Goal: Task Accomplishment & Management: Manage account settings

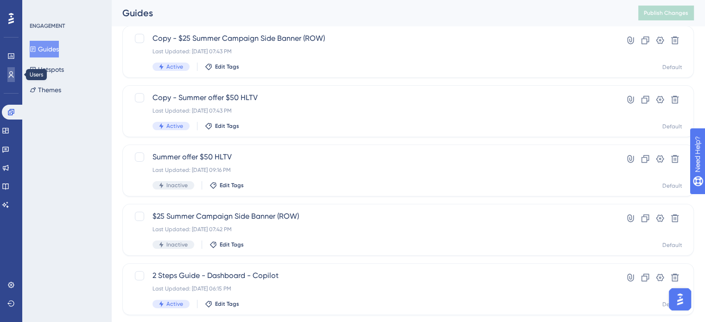
click at [7, 73] on link at bounding box center [10, 74] width 7 height 15
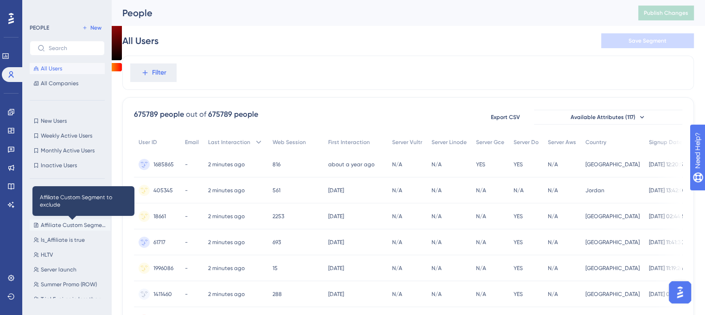
click at [61, 228] on span "Affiliate Custom Segment to exclude" at bounding box center [74, 224] width 66 height 7
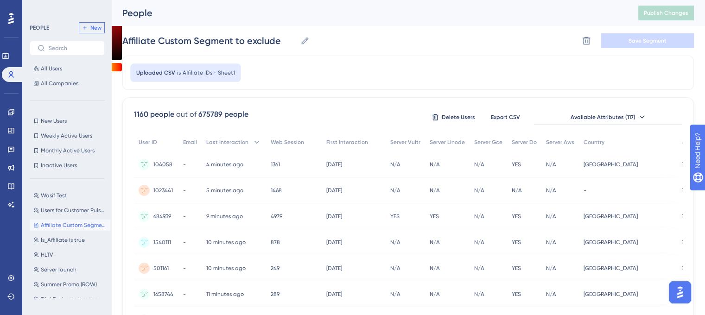
click at [86, 26] on icon at bounding box center [85, 28] width 6 height 6
type input "New Segment"
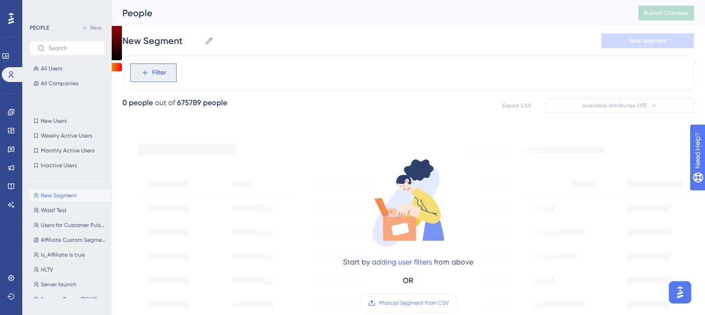
click at [150, 69] on button "Filter" at bounding box center [153, 72] width 46 height 19
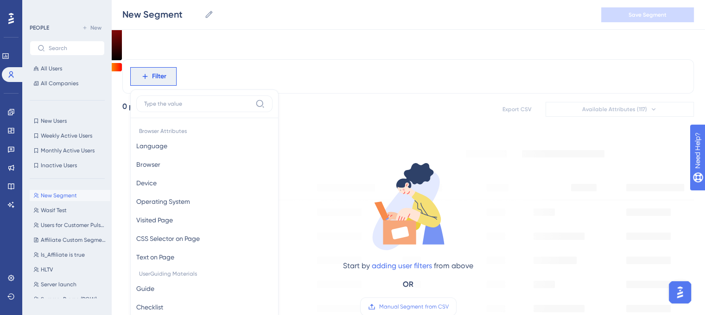
scroll to position [43, 0]
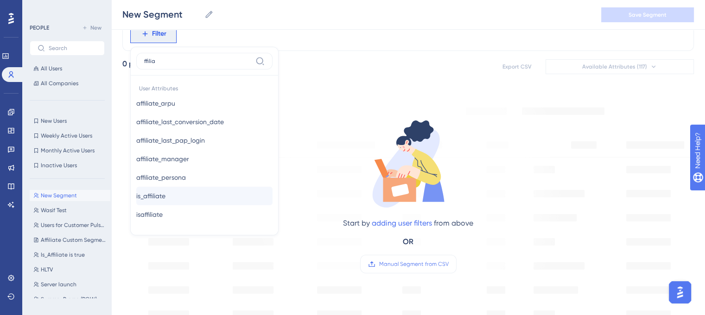
type input "ffilia"
click at [175, 197] on button "is_affiliate is_affiliate" at bounding box center [204, 196] width 136 height 19
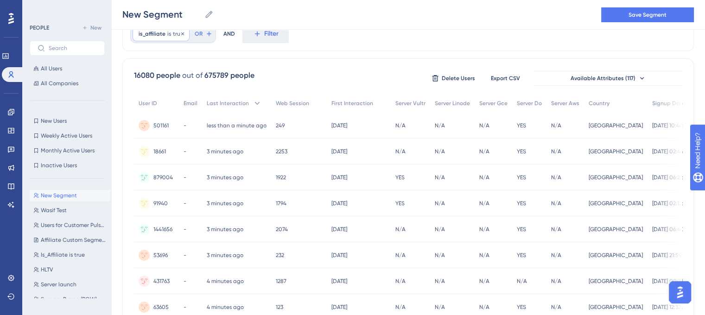
click at [161, 33] on span "is_affiliate" at bounding box center [152, 33] width 27 height 7
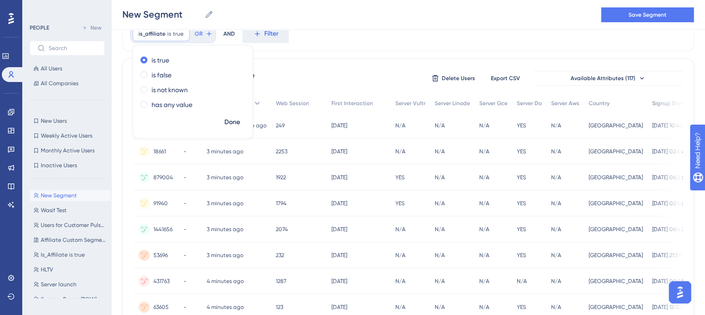
click at [360, 39] on div "is_affiliate is true true Remove is true is false is not known has any value Do…" at bounding box center [407, 34] width 571 height 34
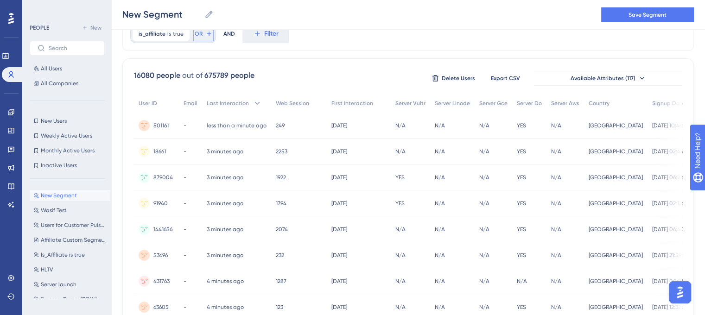
scroll to position [0, 0]
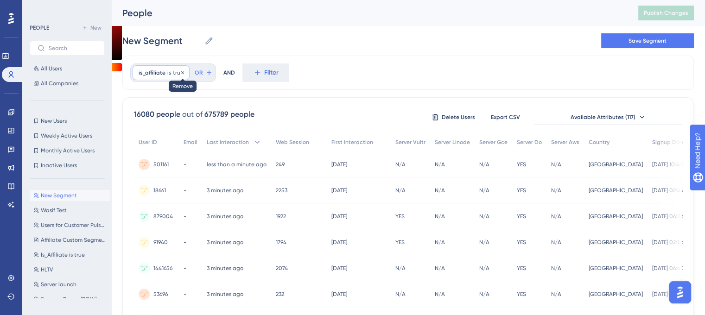
click at [183, 71] on icon at bounding box center [183, 73] width 6 height 6
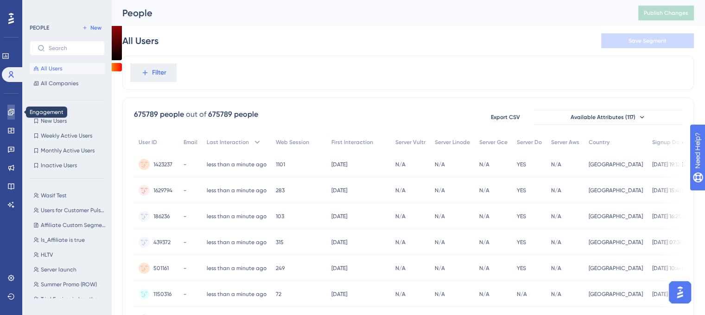
click at [15, 107] on link at bounding box center [10, 112] width 7 height 15
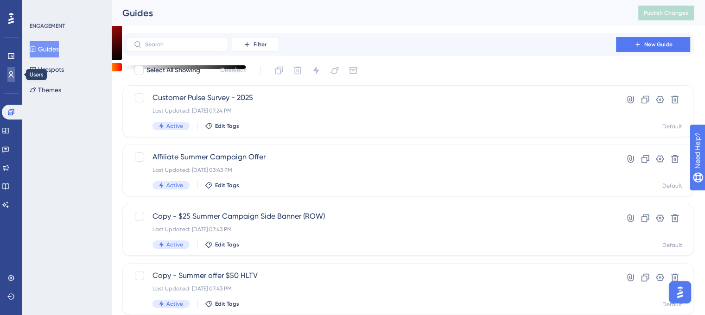
click at [8, 71] on icon at bounding box center [10, 74] width 7 height 7
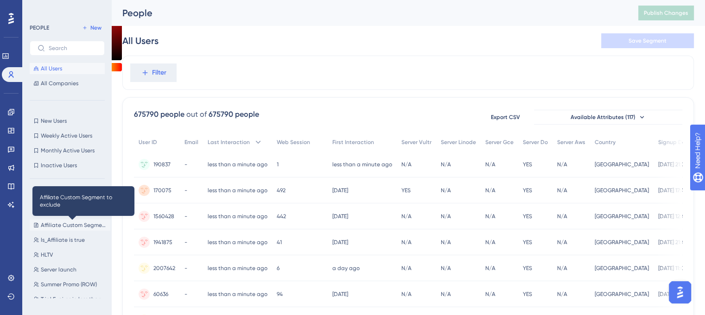
click at [69, 224] on span "Affiliate Custom Segment to exclude" at bounding box center [74, 224] width 66 height 7
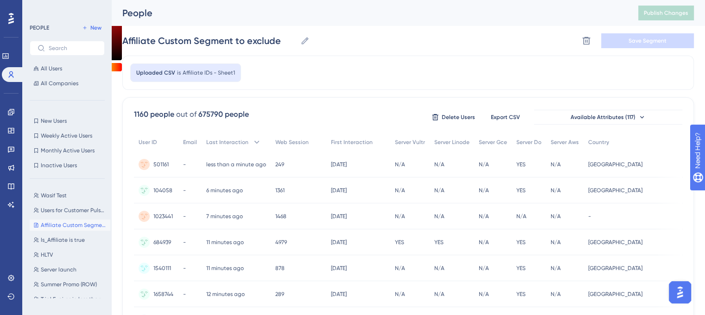
click at [156, 77] on div "Uploaded CSV is Affiliate IDs - Sheet1" at bounding box center [185, 72] width 111 height 19
click at [218, 73] on span "Affiliate IDs - Sheet1" at bounding box center [209, 72] width 52 height 7
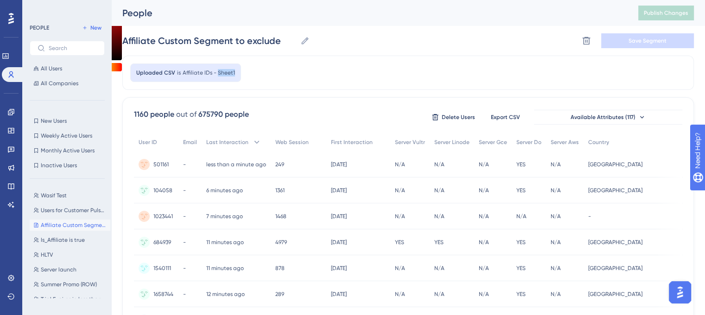
click at [472, 66] on div "Uploaded CSV is Affiliate IDs - Sheet1" at bounding box center [407, 73] width 571 height 34
click at [97, 29] on span "New" at bounding box center [95, 27] width 11 height 7
type input "New Segment"
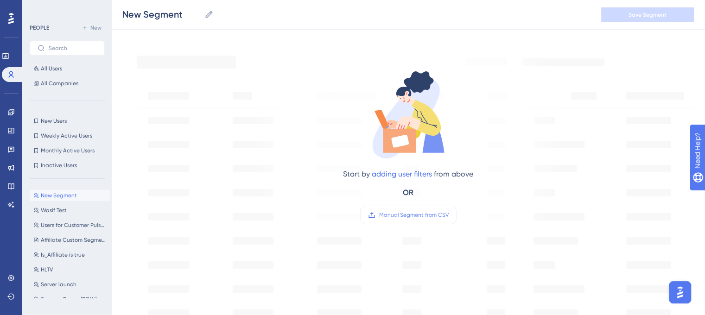
scroll to position [93, 0]
click at [444, 214] on span "Manual Segment from CSV" at bounding box center [414, 213] width 70 height 7
click at [449, 214] on input "Manual Segment from CSV" at bounding box center [449, 214] width 0 height 0
click at [8, 56] on icon at bounding box center [5, 56] width 6 height 6
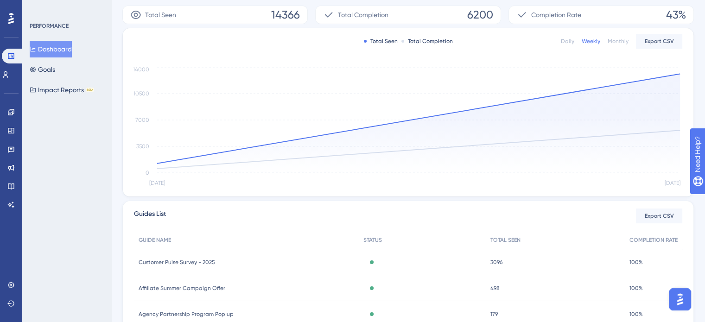
scroll to position [185, 0]
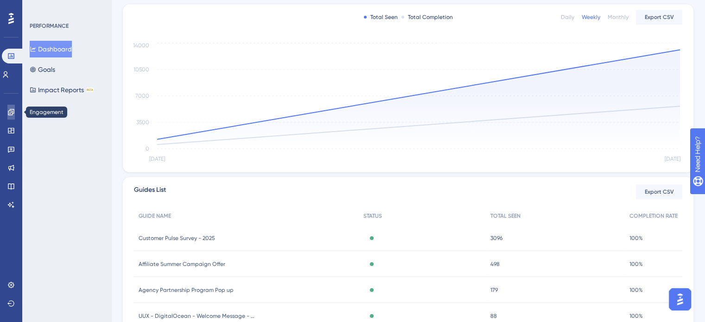
drag, startPoint x: 9, startPoint y: 107, endPoint x: 17, endPoint y: 111, distance: 8.7
click at [9, 107] on link at bounding box center [10, 112] width 7 height 15
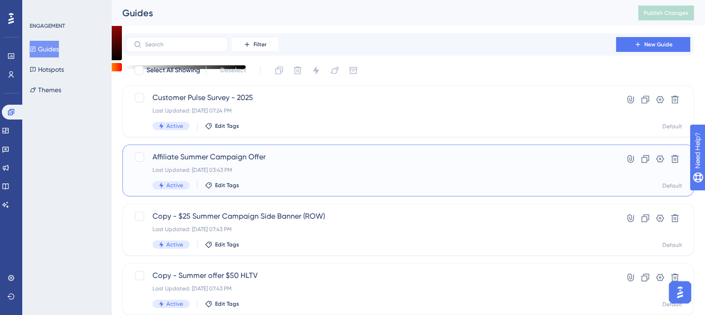
click at [196, 159] on span "Affiliate Summer Campaign Offer" at bounding box center [370, 157] width 437 height 11
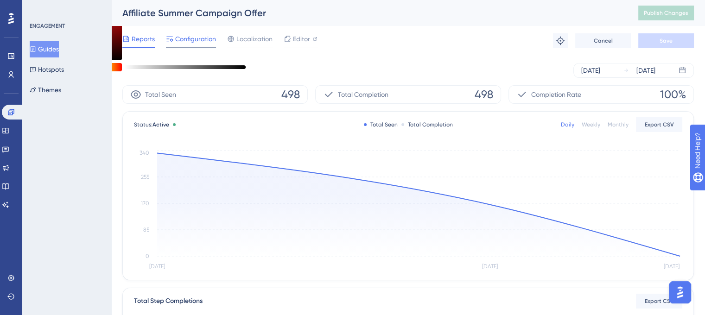
click at [191, 44] on span "Configuration" at bounding box center [195, 38] width 41 height 11
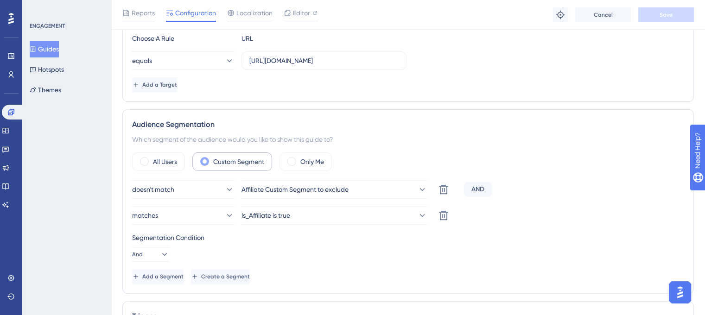
scroll to position [278, 0]
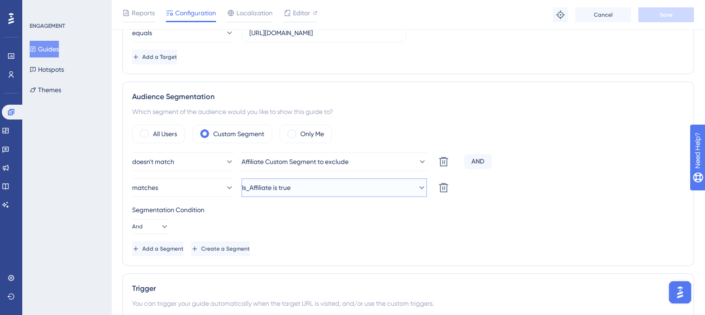
click at [254, 187] on span "Is_Affiliate is true" at bounding box center [266, 187] width 49 height 11
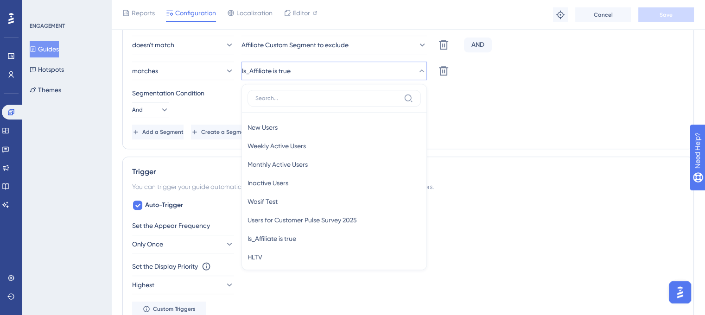
click at [548, 141] on div "Audience Segmentation Which segment of the audience would you like to show this…" at bounding box center [407, 57] width 571 height 184
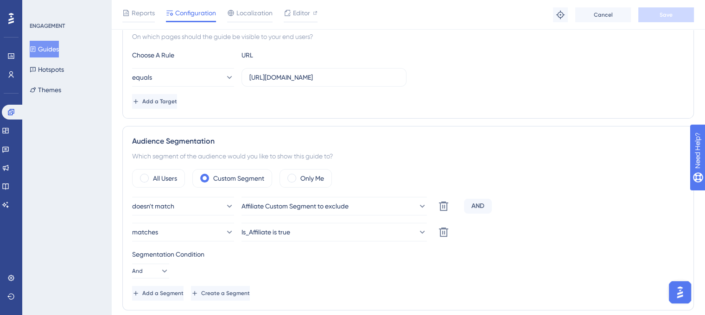
scroll to position [256, 0]
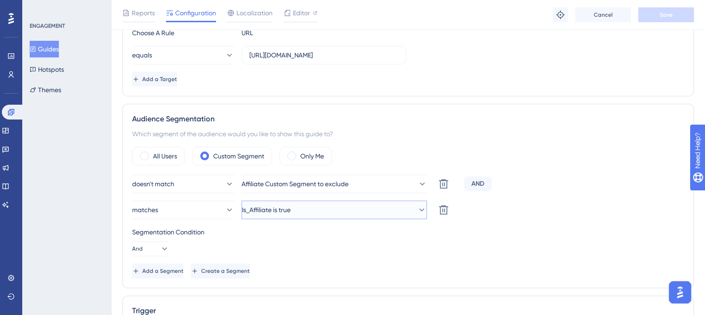
click at [315, 207] on button "Is_Affiliate is true" at bounding box center [333, 210] width 185 height 19
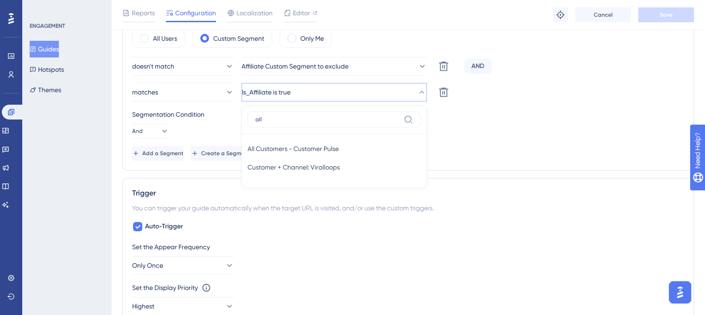
type input "all"
click at [569, 209] on div "You can trigger your guide automatically when the target URL is visited, and/or…" at bounding box center [408, 207] width 552 height 11
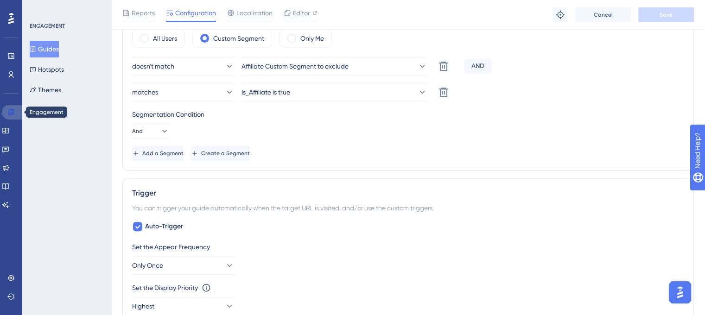
click at [13, 113] on icon at bounding box center [11, 112] width 6 height 6
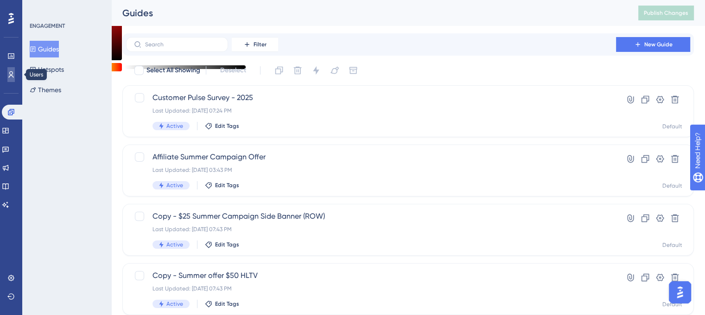
click at [13, 76] on icon at bounding box center [10, 74] width 7 height 7
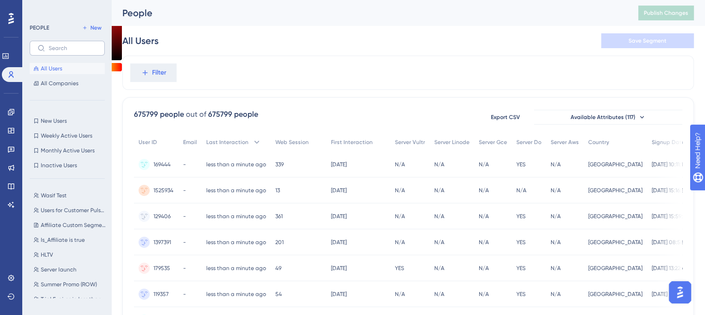
click at [79, 53] on label at bounding box center [67, 48] width 75 height 15
click at [79, 51] on input "text" at bounding box center [73, 48] width 48 height 6
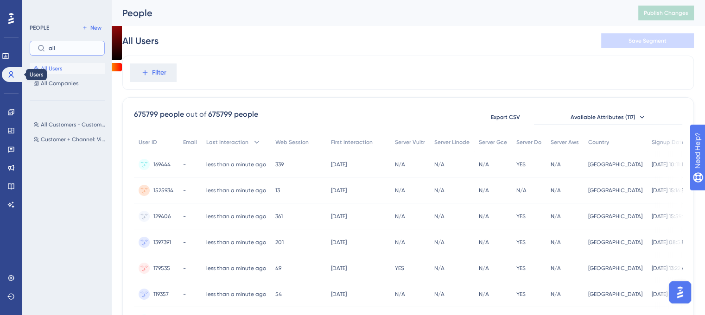
type input "all"
click at [10, 77] on icon at bounding box center [10, 74] width 7 height 7
click at [58, 101] on div "PEOPLE New all All Users All Companies All Customers - Customer Pulse All Custo…" at bounding box center [67, 124] width 75 height 205
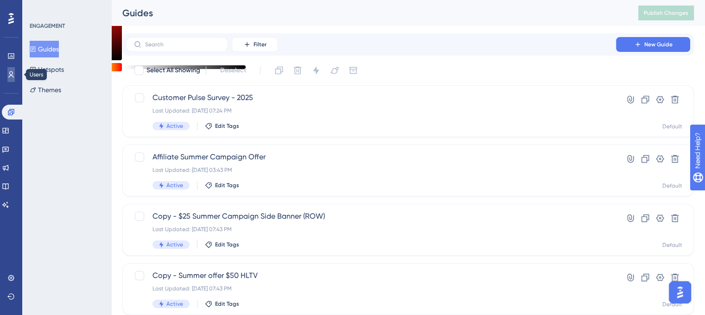
click at [7, 74] on link at bounding box center [10, 74] width 7 height 15
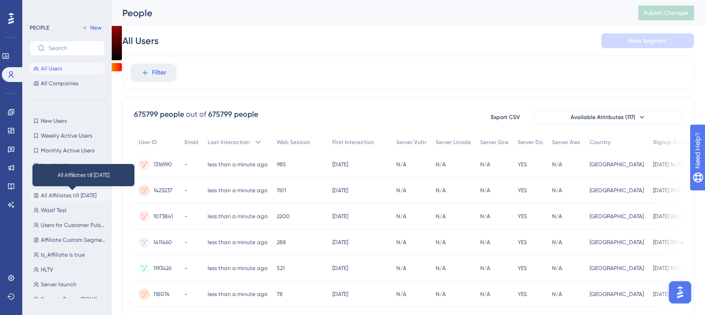
click at [65, 193] on span "All Affiliates till [DATE]" at bounding box center [69, 195] width 56 height 7
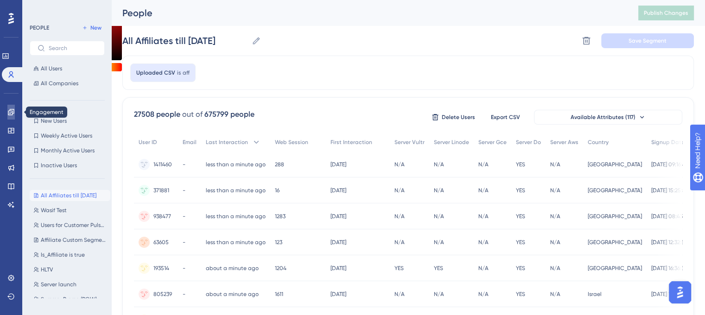
click at [8, 116] on link at bounding box center [10, 112] width 7 height 15
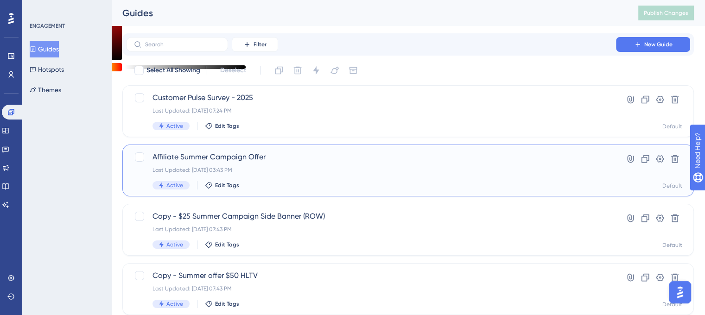
click at [190, 156] on span "Affiliate Summer Campaign Offer" at bounding box center [370, 157] width 437 height 11
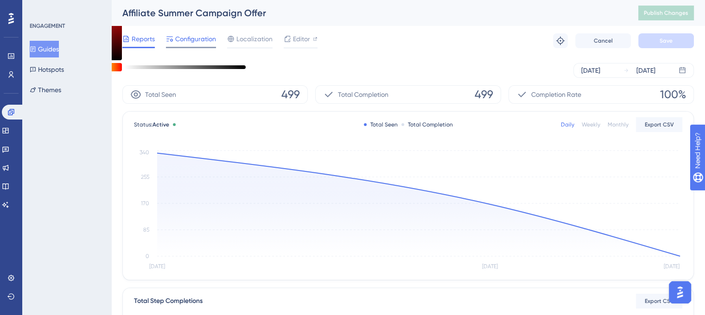
click at [208, 47] on div at bounding box center [191, 47] width 50 height 1
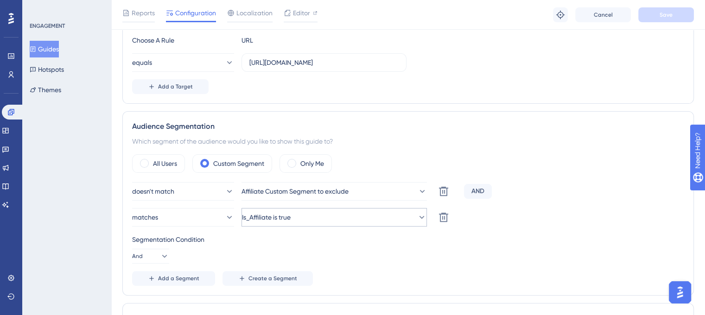
scroll to position [324, 0]
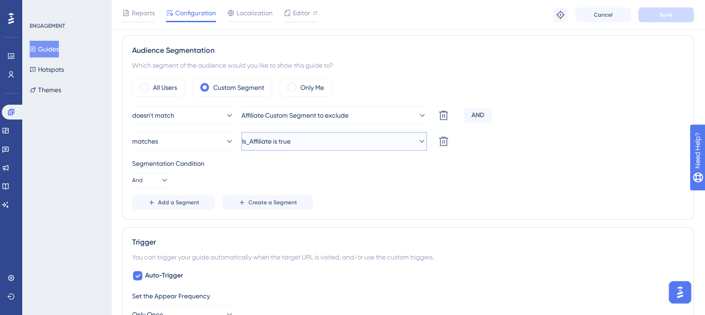
click at [341, 134] on button "Is_Affiliate is true" at bounding box center [333, 141] width 185 height 19
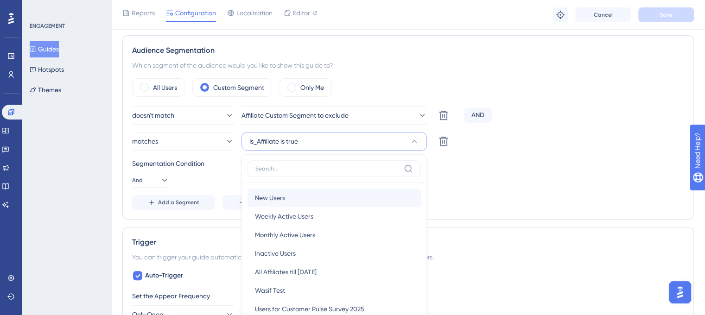
scroll to position [373, 0]
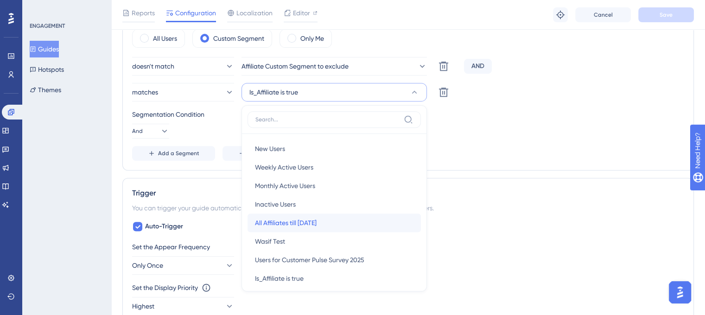
click at [309, 219] on span "All Affiliates till [DATE]" at bounding box center [286, 222] width 62 height 11
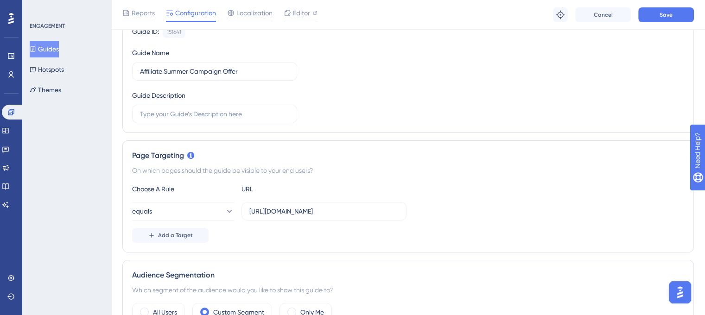
scroll to position [95, 0]
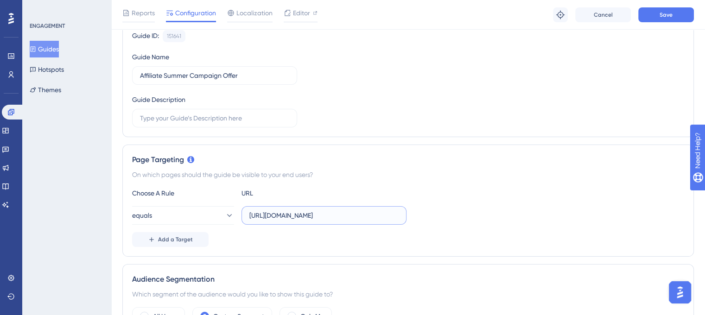
click at [314, 211] on input "[URL][DOMAIN_NAME]" at bounding box center [323, 215] width 149 height 10
paste input "text"
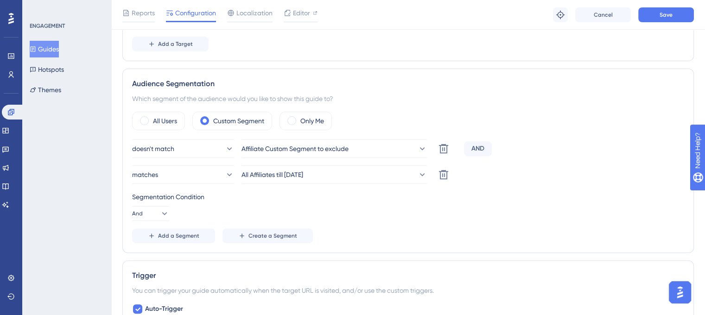
scroll to position [234, 0]
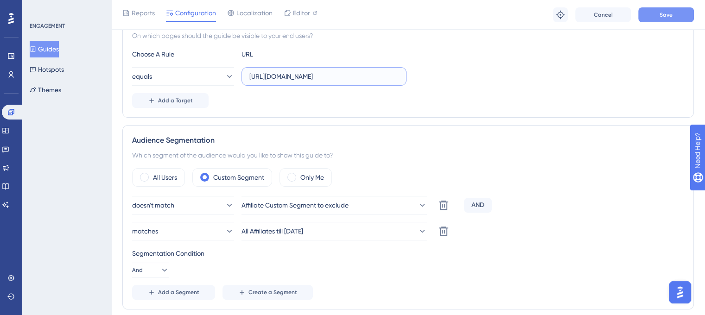
type input "[URL][DOMAIN_NAME]"
click at [652, 18] on button "Save" at bounding box center [666, 14] width 56 height 15
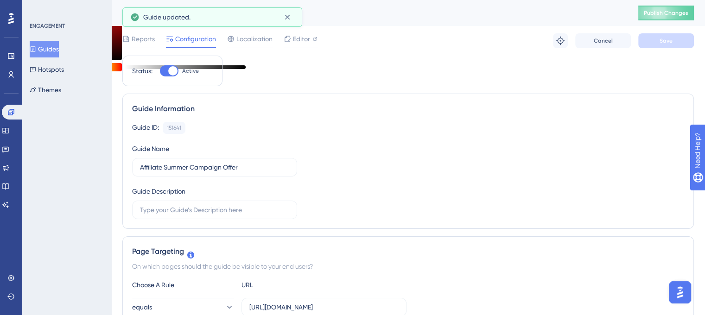
scroll to position [0, 0]
click at [669, 11] on span "Publish Changes" at bounding box center [666, 12] width 44 height 7
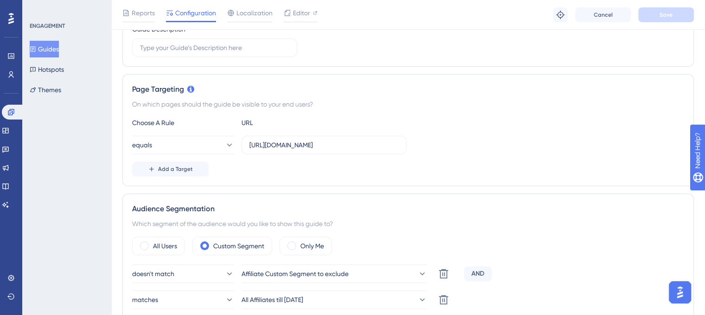
scroll to position [278, 0]
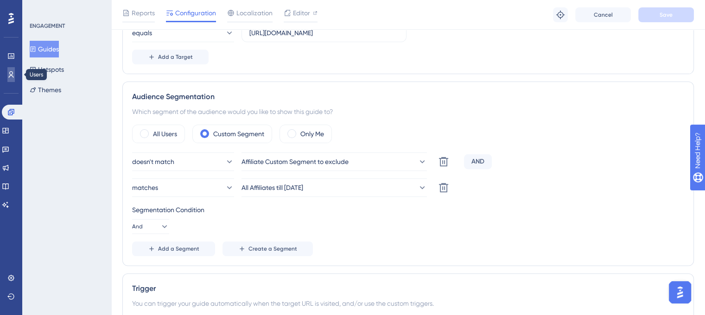
click at [9, 78] on icon at bounding box center [10, 74] width 7 height 7
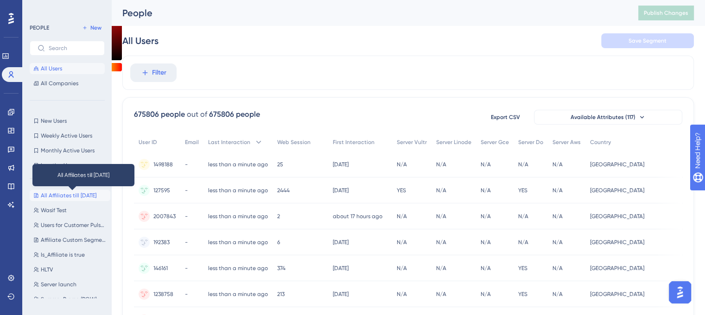
click at [74, 198] on span "All Affiliates till [DATE]" at bounding box center [69, 195] width 56 height 7
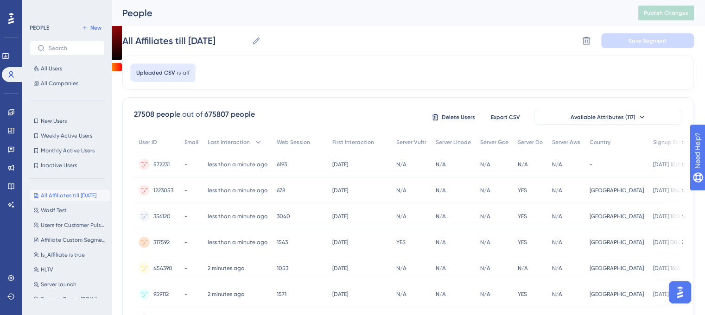
click at [272, 30] on div "All Affiliates till [DATE] All Affiliates till [DATE] Delete Segment Save Segme…" at bounding box center [407, 41] width 571 height 30
drag, startPoint x: 171, startPoint y: 164, endPoint x: 153, endPoint y: 168, distance: 18.0
click at [153, 168] on div "572231 572231" at bounding box center [157, 165] width 46 height 26
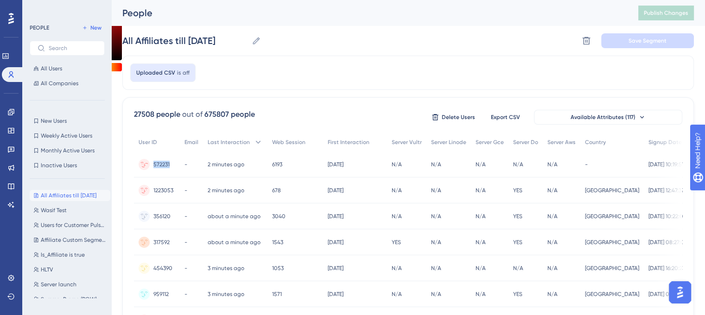
copy span "572231"
